Goal: Obtain resource: Obtain resource

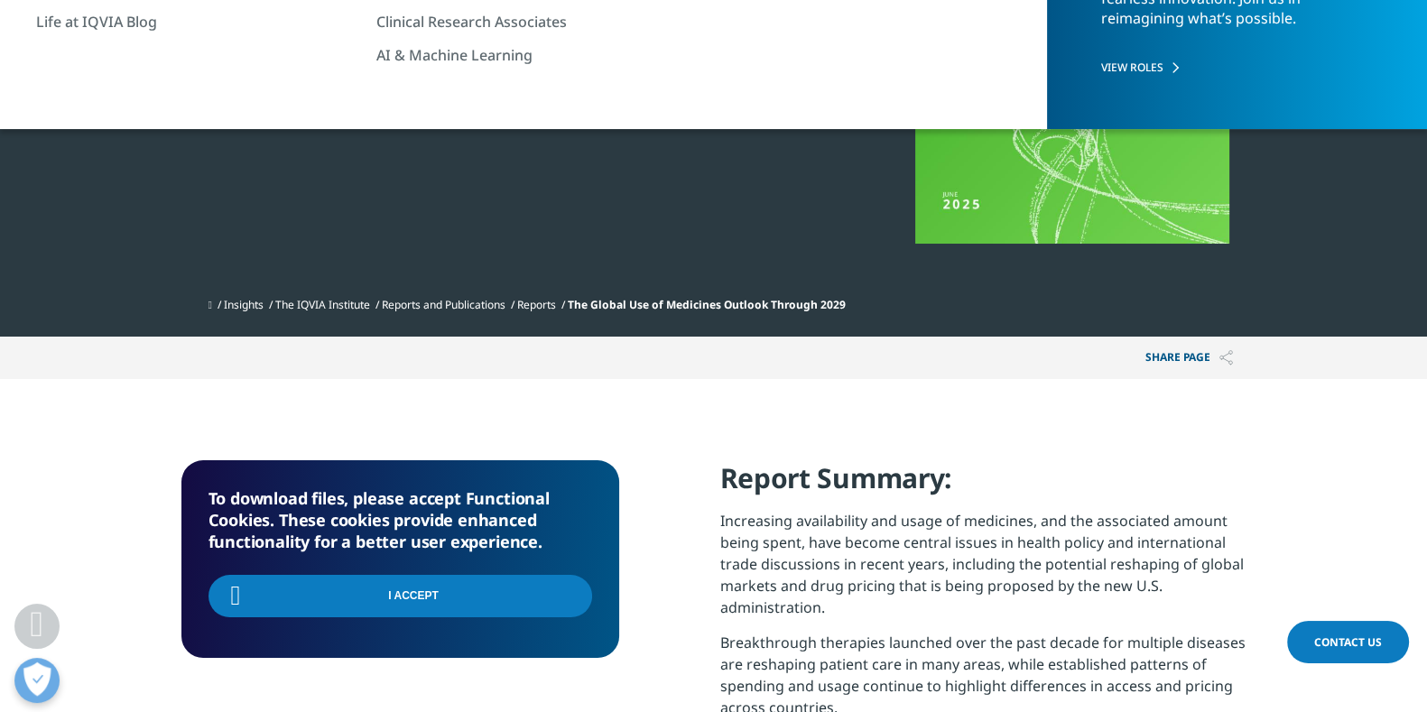
scroll to position [725, 1065]
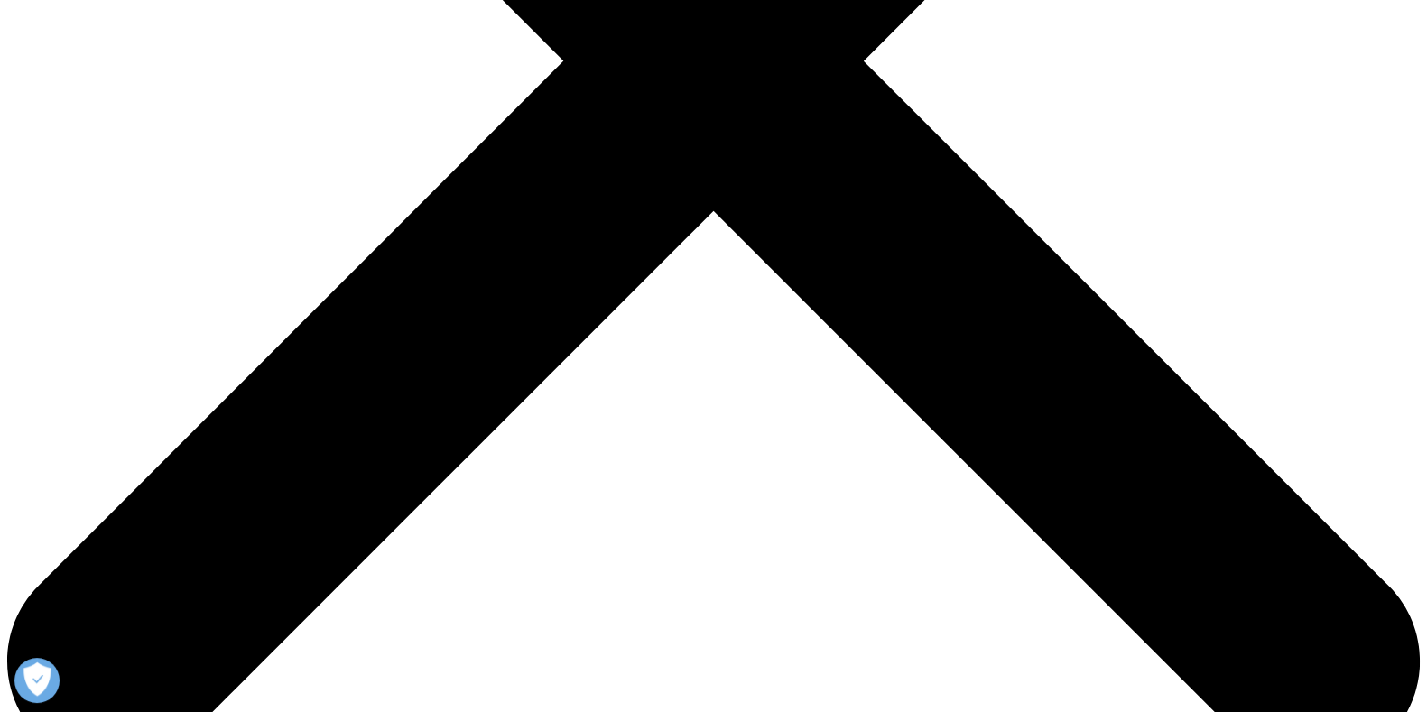
scroll to position [677, 0]
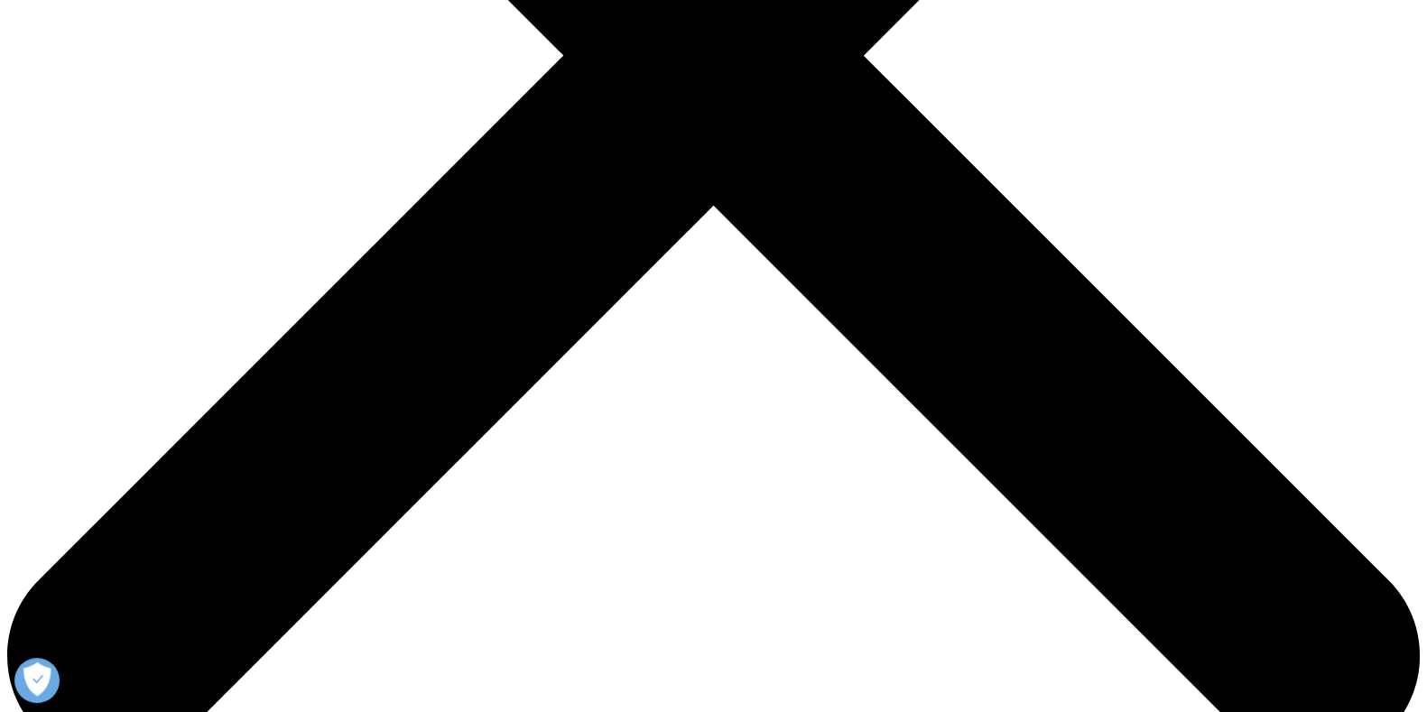
type input "Abigail"
type input "Pohl"
type input "abigail.pohl94@gmail.com"
select select "[GEOGRAPHIC_DATA]"
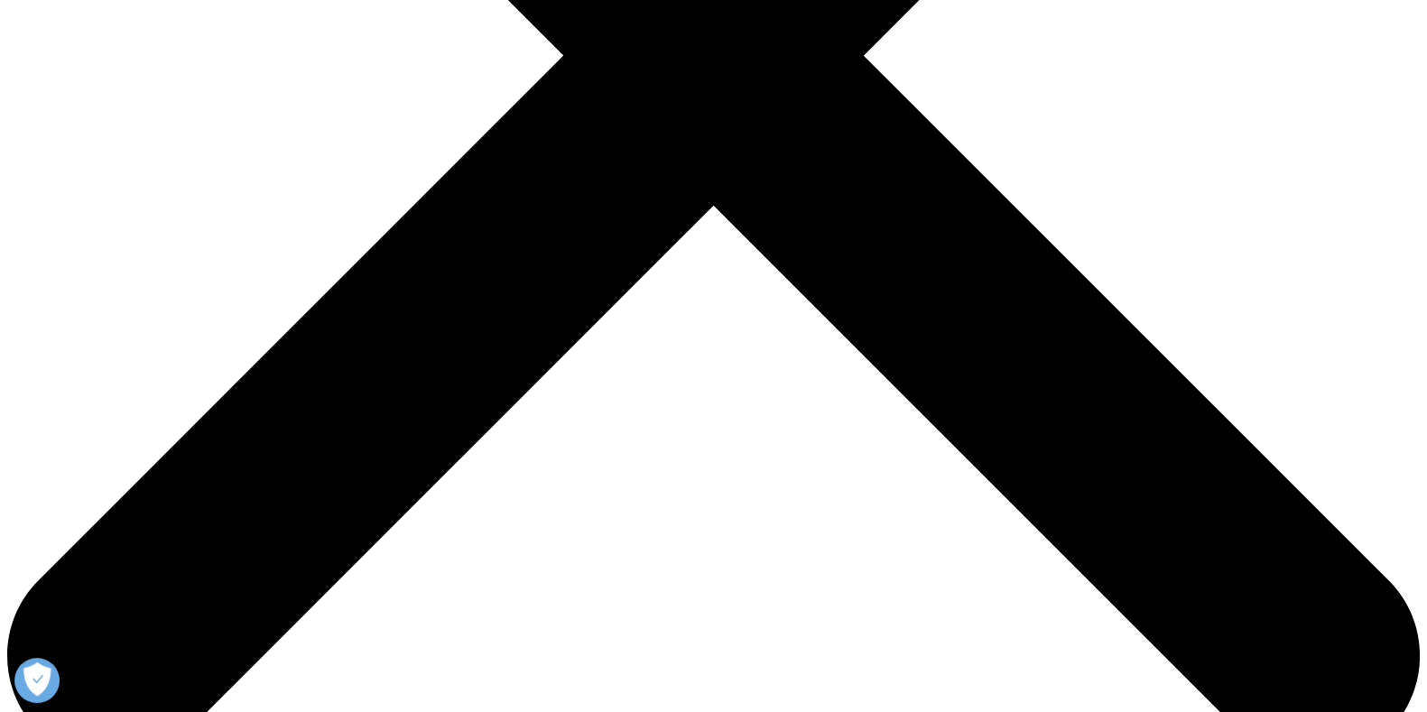
type input "abigail@newvalecapital.com"
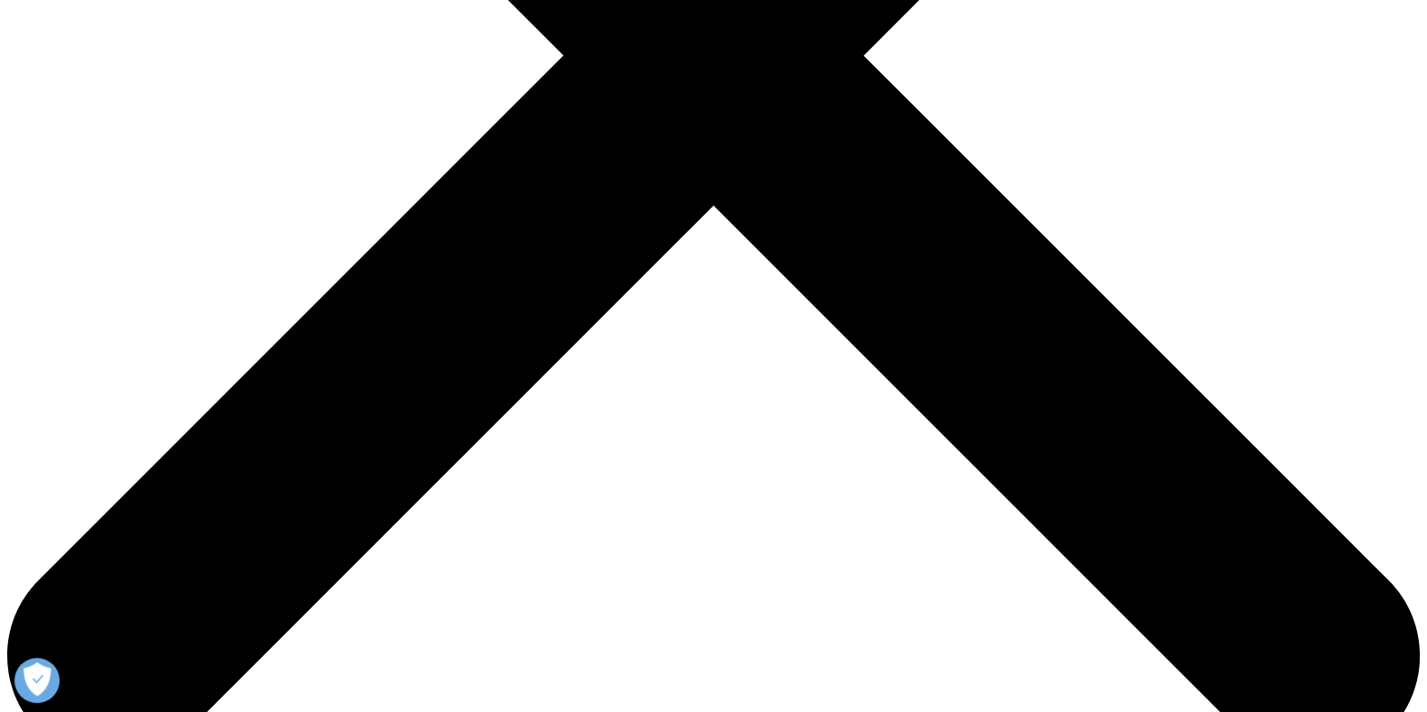
scroll to position [997, 1065]
type input "Associate"
type input "NewVale"
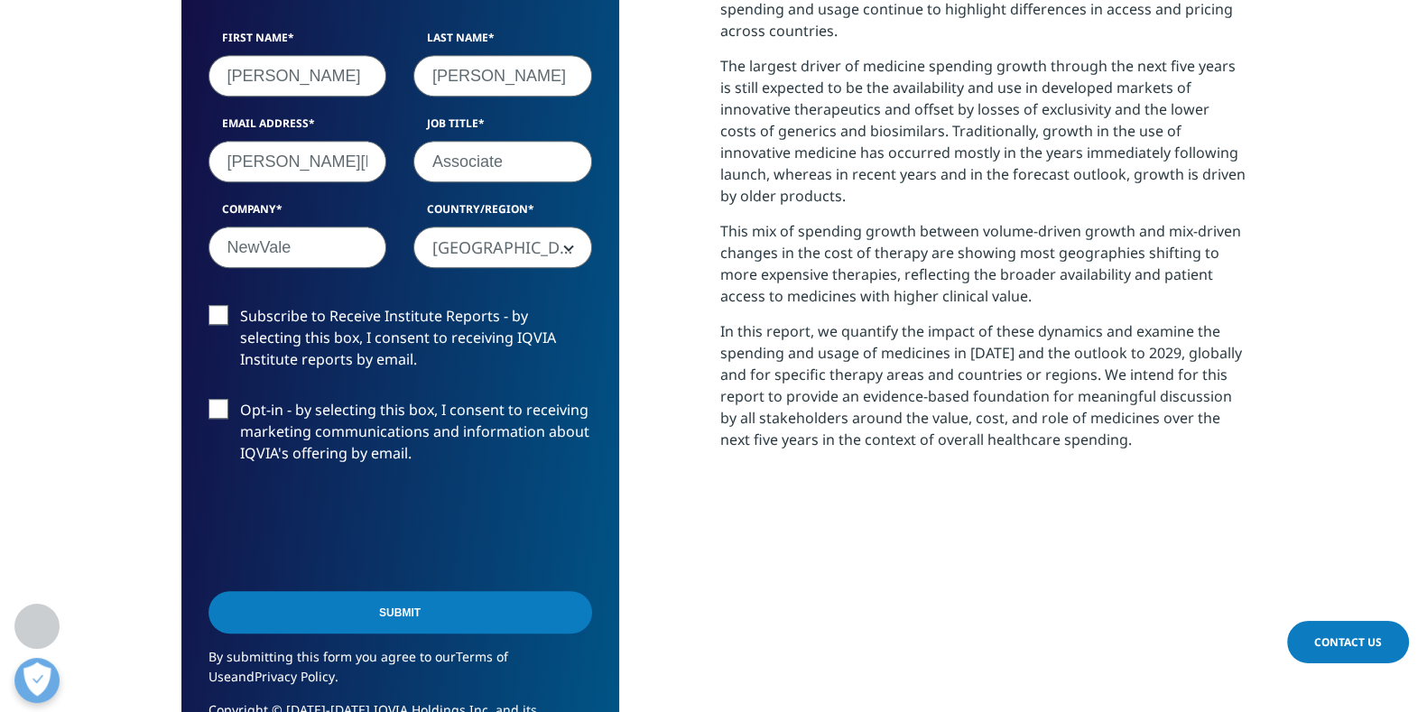
click at [213, 318] on label "Subscribe to Receive Institute Reports - by selecting this box, I consent to re…" at bounding box center [400, 342] width 384 height 75
click at [240, 305] on input "Subscribe to Receive Institute Reports - by selecting this box, I consent to re…" at bounding box center [240, 305] width 0 height 0
click at [337, 622] on input "Submit" at bounding box center [400, 612] width 384 height 42
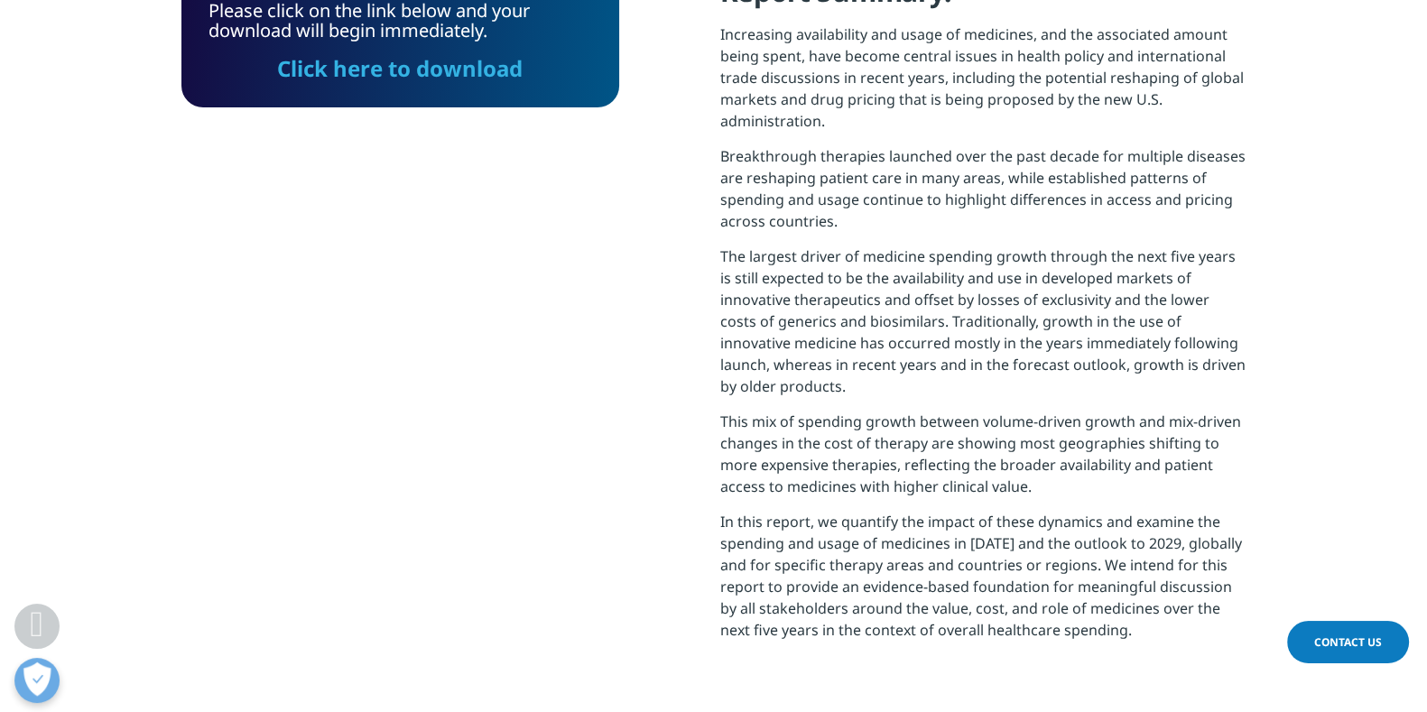
scroll to position [9, 9]
